Goal: Transaction & Acquisition: Download file/media

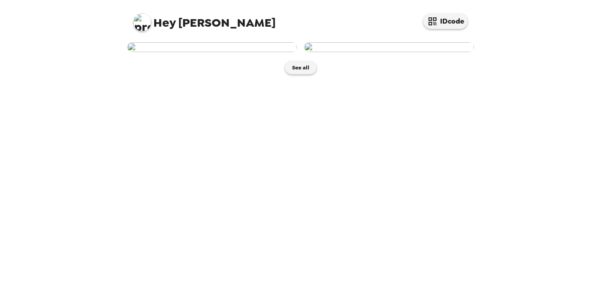
click at [236, 52] on img at bounding box center [212, 47] width 170 height 10
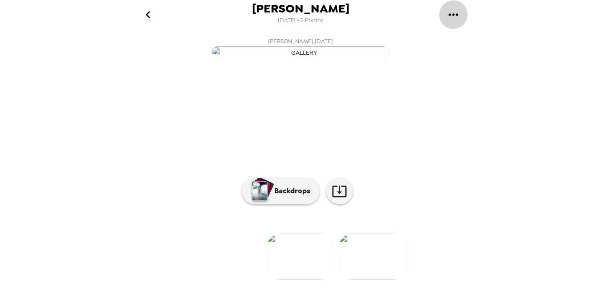
click at [456, 10] on icon "gallery menu" at bounding box center [454, 15] width 14 height 14
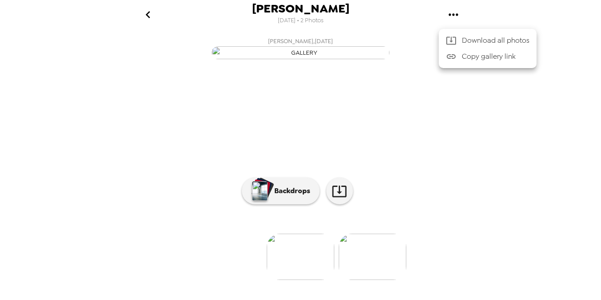
click at [461, 35] on li "Download all photos" at bounding box center [488, 40] width 98 height 16
